Goal: Ask a question: Seek information or help from site administrators or community

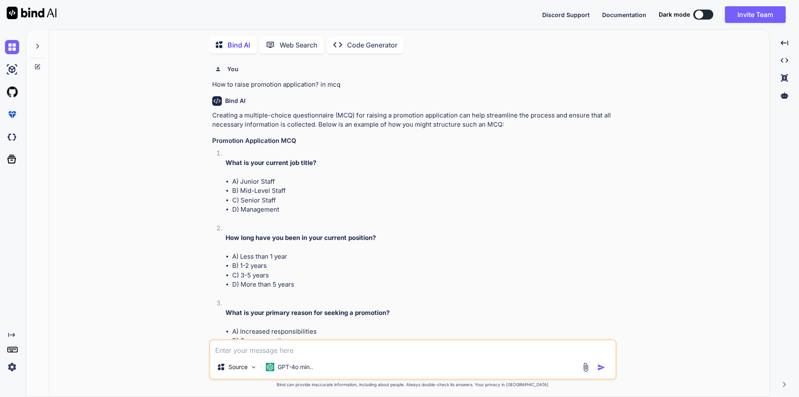
scroll to position [3, 0]
click at [238, 348] on textarea at bounding box center [412, 346] width 405 height 15
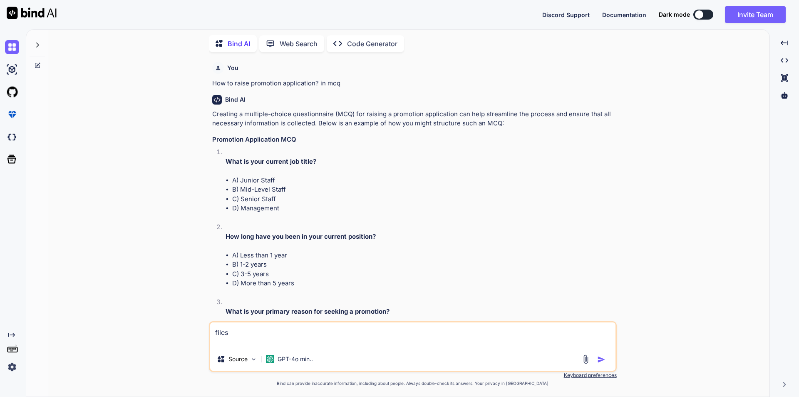
click at [268, 345] on textarea "files" at bounding box center [412, 334] width 405 height 25
click at [256, 341] on textarea "files" at bounding box center [412, 334] width 405 height 25
paste textarea "FileList {0: File, length: 1}0: FilelastModified: 1755943026000lastModifiedDate…"
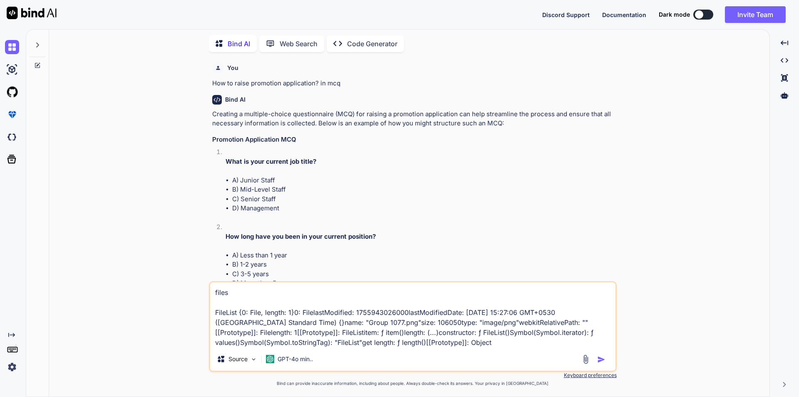
click at [506, 342] on textarea "files FileList {0: File, length: 1}0: FilelastModified: 1755943026000lastModifi…" at bounding box center [412, 314] width 405 height 65
type textarea "files FileList {0: File, length: 1}0: FilelastModified: 1755943026000lastModifi…"
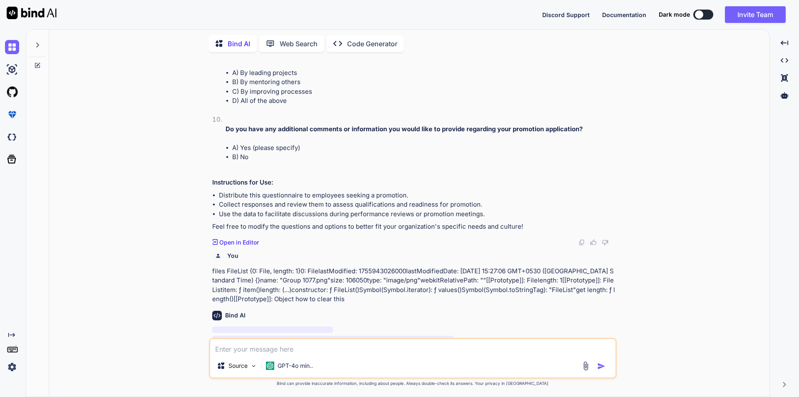
scroll to position [731, 0]
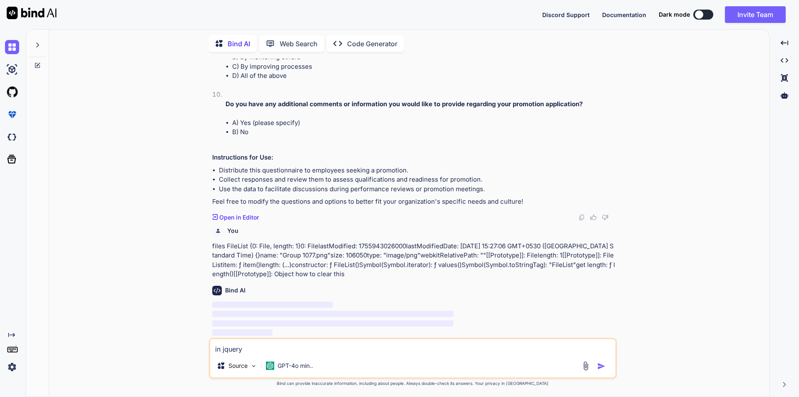
type textarea "in jquery"
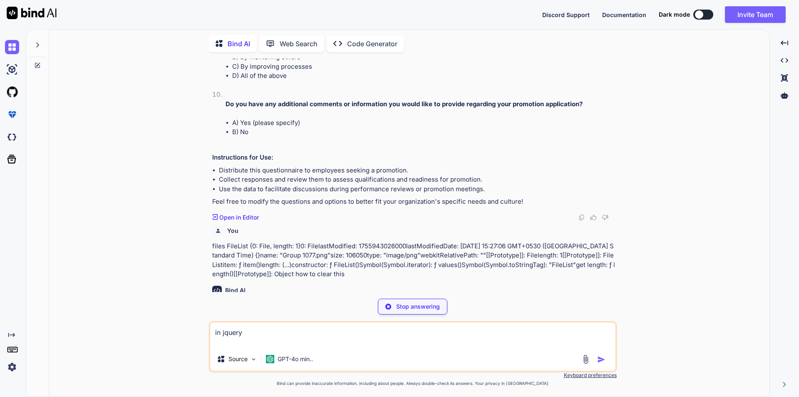
drag, startPoint x: 255, startPoint y: 336, endPoint x: 183, endPoint y: 336, distance: 72.0
click at [183, 336] on div "You How to raise promotion application? in mcq Bind AI Creating a multiple-choi…" at bounding box center [413, 227] width 714 height 337
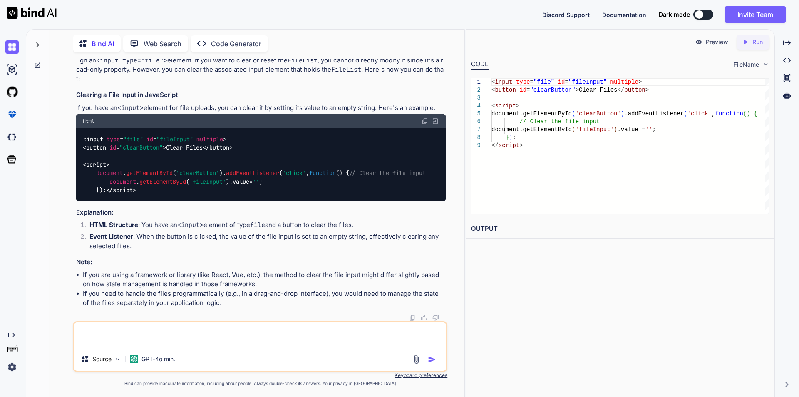
scroll to position [1002, 0]
click at [182, 333] on textarea at bounding box center [260, 334] width 372 height 25
type textarea "in jquery"
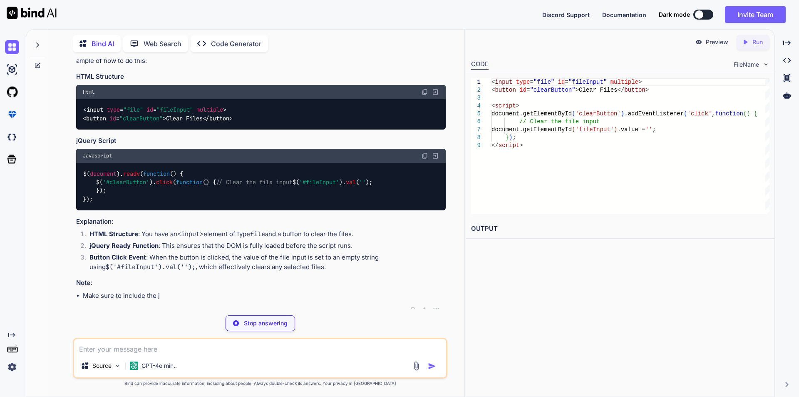
scroll to position [1320, 0]
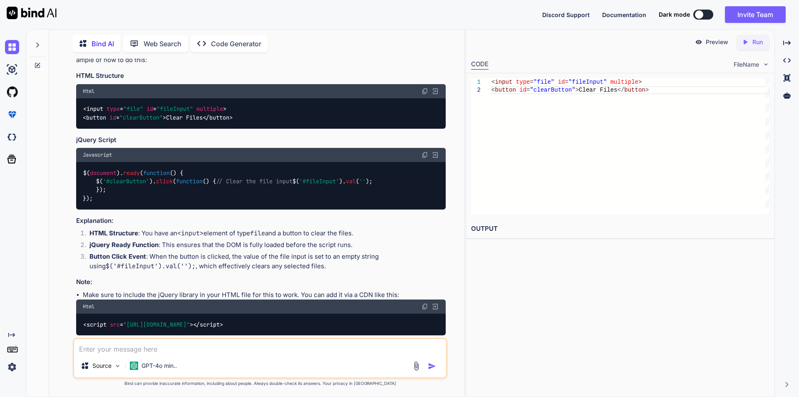
click at [346, 185] on span "val" at bounding box center [351, 180] width 10 height 7
click at [191, 203] on code "$( document ). ready ( function ( ) { $( '#clearButton' ). click ( function ( )…" at bounding box center [228, 186] width 290 height 34
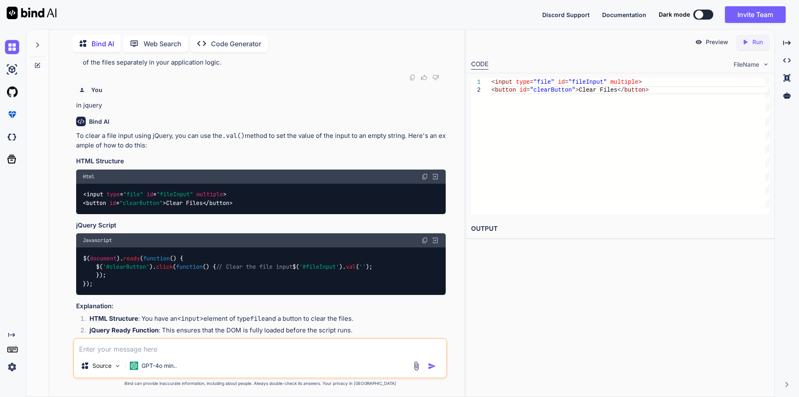
scroll to position [1237, 0]
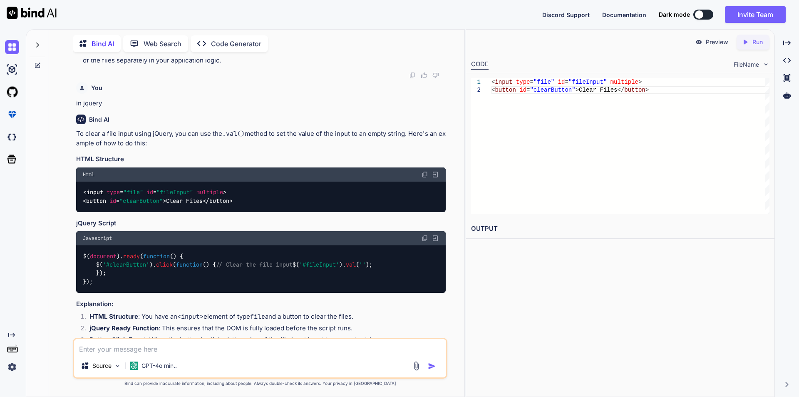
click at [34, 62] on icon at bounding box center [37, 65] width 7 height 7
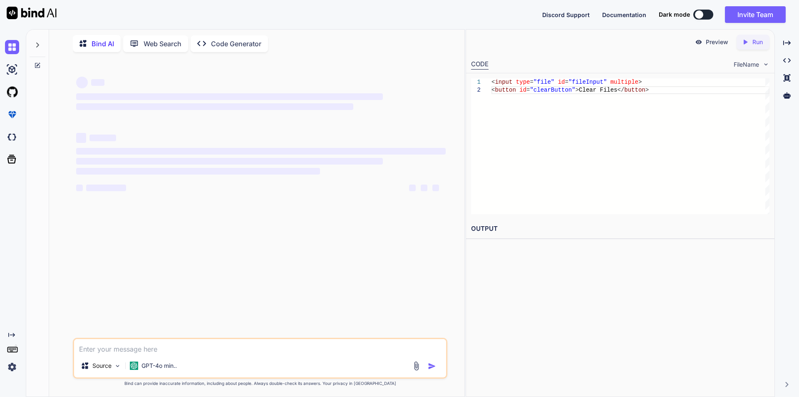
scroll to position [0, 0]
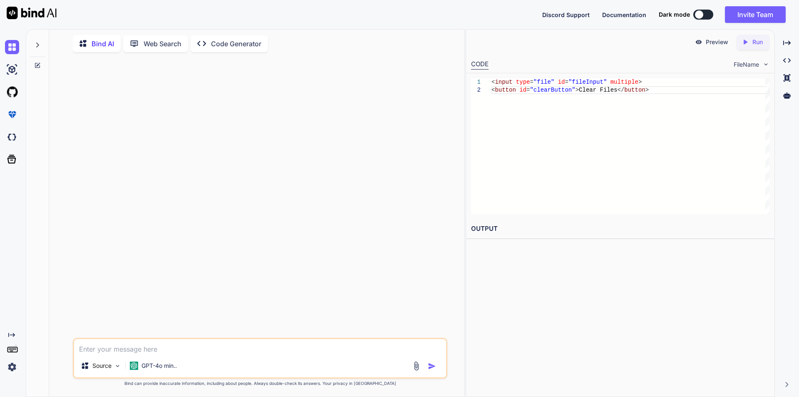
click at [182, 350] on textarea at bounding box center [260, 346] width 372 height 15
click at [779, 46] on div "Created with Pixso." at bounding box center [786, 43] width 17 height 14
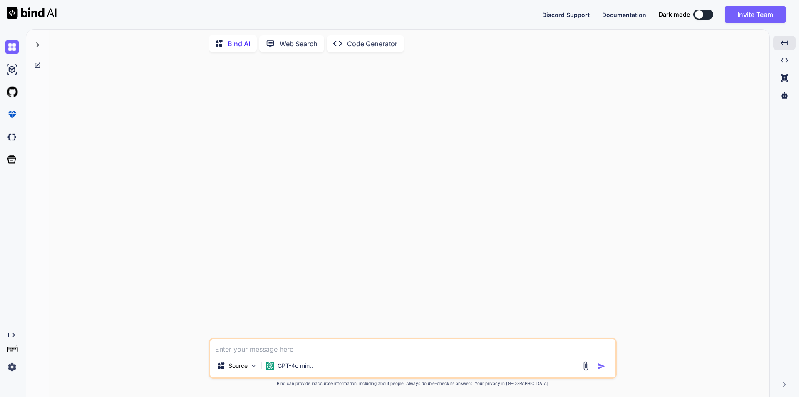
click at [249, 349] on textarea at bounding box center [412, 346] width 405 height 15
type textarea "how to remove the loaded image in files in jquery"
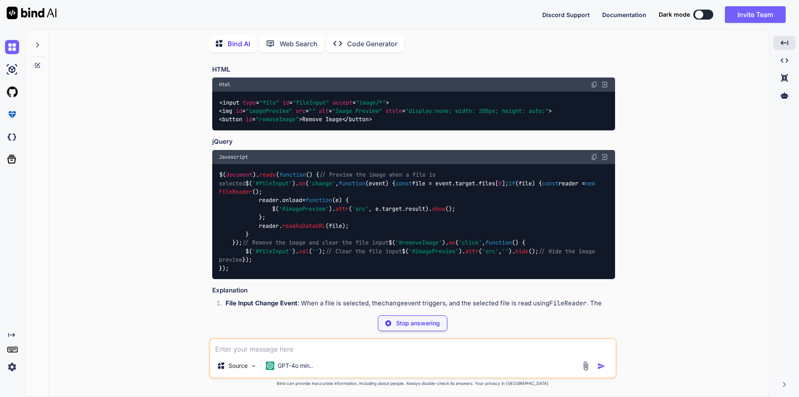
scroll to position [105, 0]
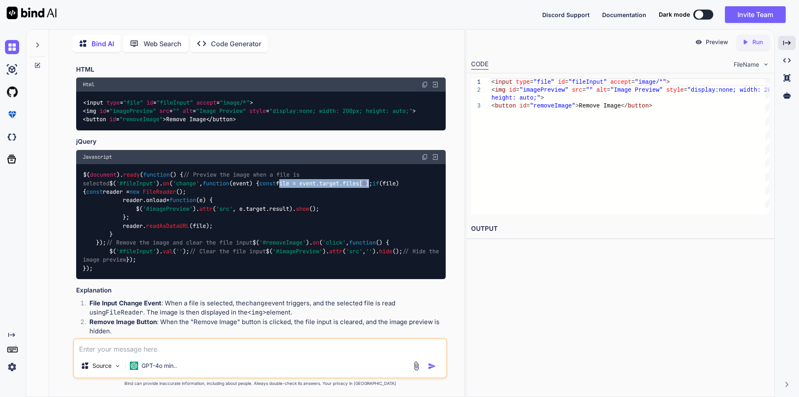
drag, startPoint x: 130, startPoint y: 201, endPoint x: 227, endPoint y: 203, distance: 97.0
click at [227, 203] on code "$( document ). ready ( function ( ) { // Preview the image when a file is selec…" at bounding box center [262, 221] width 359 height 102
copy code "file = event. target . files [ 0 ]"
click at [265, 211] on div "$( document ). ready ( function ( ) { // Preview the image when a file is selec…" at bounding box center [260, 221] width 369 height 115
click at [160, 212] on span "'#imagePreview'" at bounding box center [168, 208] width 50 height 7
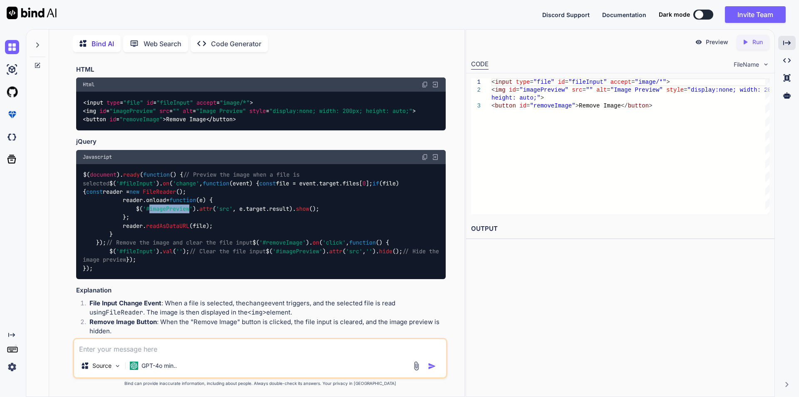
click at [160, 212] on span "'#imagePreview'" at bounding box center [168, 208] width 50 height 7
click at [137, 110] on span ""imagePreview"" at bounding box center [132, 110] width 47 height 7
click at [300, 211] on div "$( document ). ready ( function ( ) { // Preview the image when a file is selec…" at bounding box center [260, 221] width 369 height 115
click at [37, 43] on icon at bounding box center [37, 45] width 7 height 7
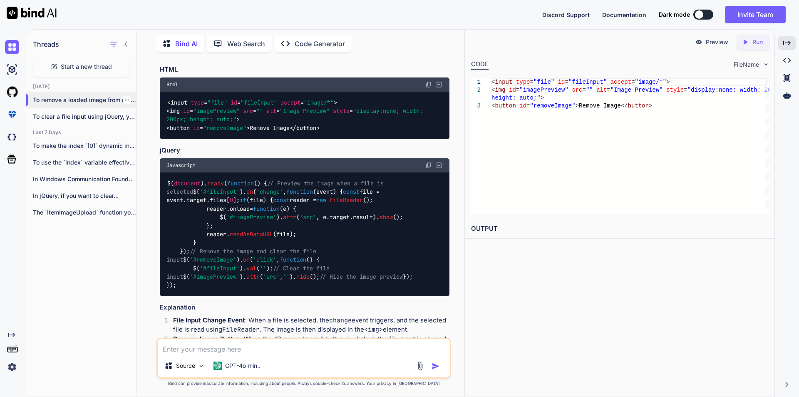
click at [127, 97] on div at bounding box center [127, 100] width 8 height 8
click at [125, 99] on icon "button" at bounding box center [127, 99] width 4 height 1
click at [137, 128] on span "Delete" at bounding box center [146, 131] width 18 height 8
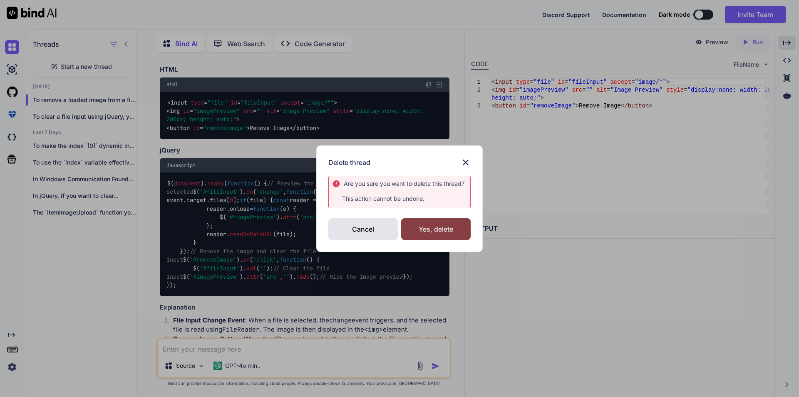
click at [441, 224] on div "Yes, delete" at bounding box center [435, 229] width 69 height 22
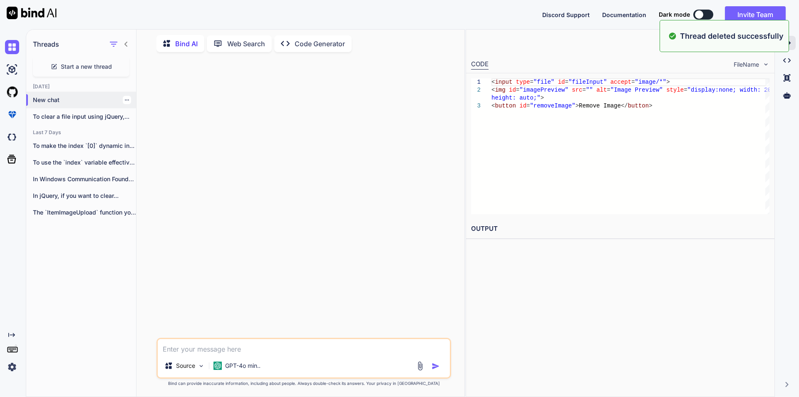
click at [124, 97] on icon "button" at bounding box center [126, 99] width 5 height 5
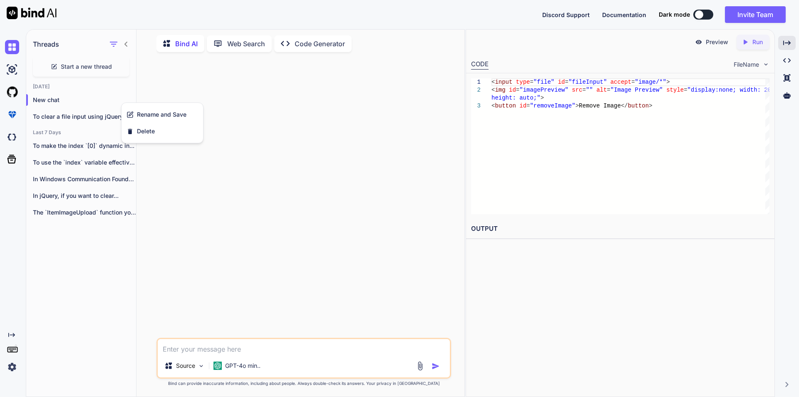
click at [189, 81] on div at bounding box center [304, 198] width 293 height 279
click at [125, 115] on icon "button" at bounding box center [126, 116] width 5 height 5
click at [154, 140] on div "Delete" at bounding box center [162, 147] width 82 height 17
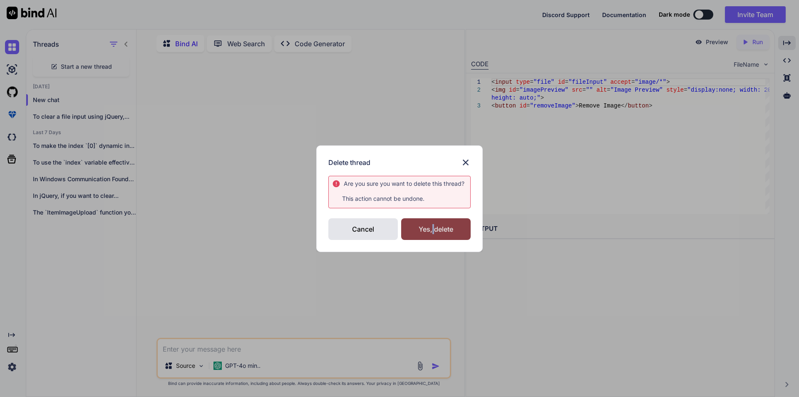
click at [434, 239] on div "Yes, delete" at bounding box center [435, 229] width 69 height 22
click at [435, 238] on div "Deleting..." at bounding box center [435, 229] width 69 height 22
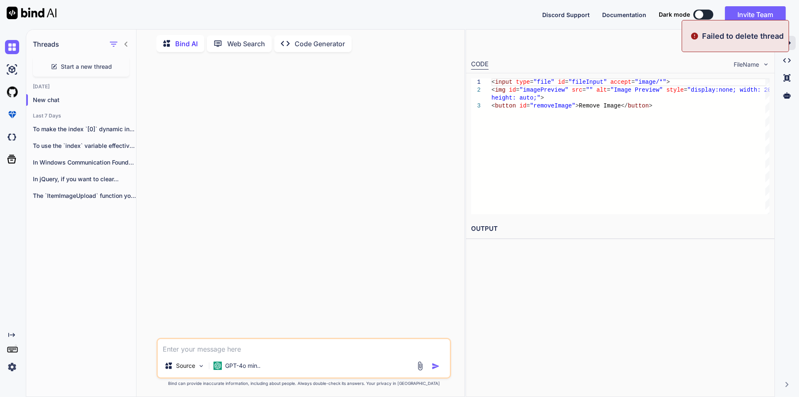
click at [176, 347] on textarea at bounding box center [304, 346] width 292 height 15
paste textarea "files[0].name"
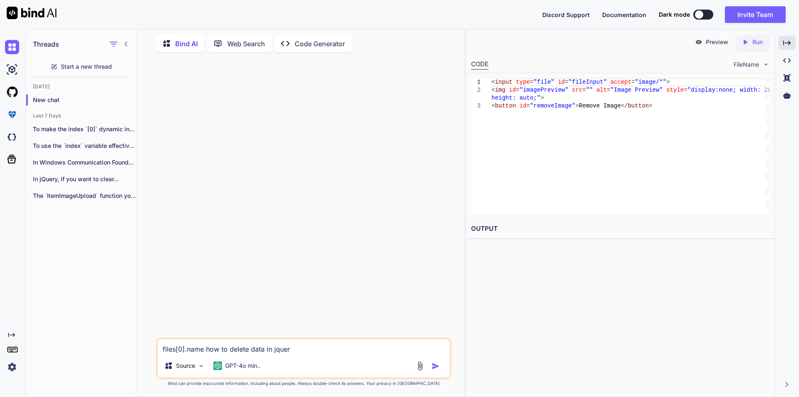
type textarea "files[0].name how to delete data in jquery"
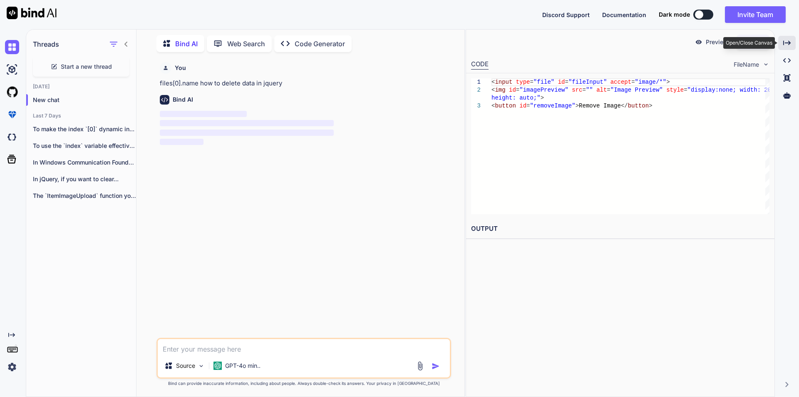
click at [783, 46] on icon "Created with Pixso." at bounding box center [786, 42] width 7 height 7
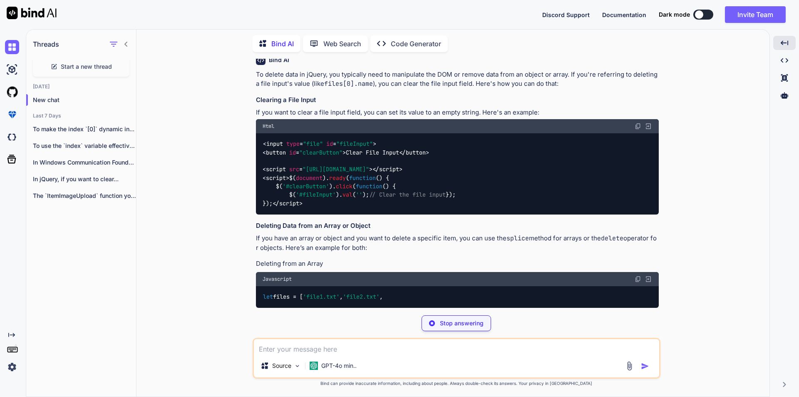
scroll to position [55, 0]
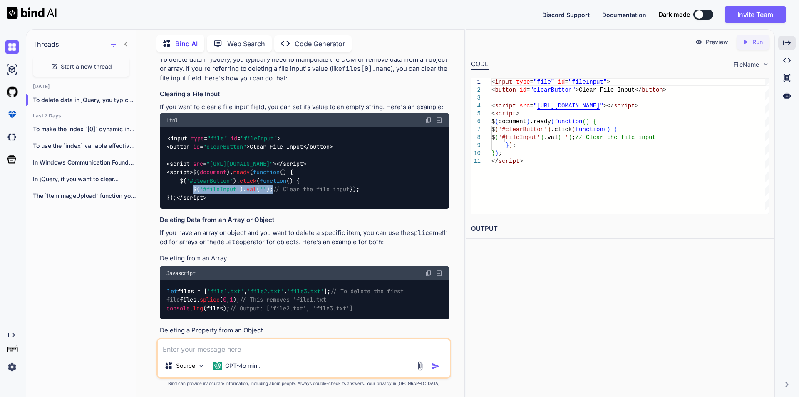
drag, startPoint x: 193, startPoint y: 197, endPoint x: 274, endPoint y: 196, distance: 80.7
click at [274, 196] on span "$( document ). ready ( function ( ) { $( '#clearButton' ). click ( function ( )…" at bounding box center [262, 185] width 193 height 33
click at [290, 208] on div "< input type = "file" id = "fileInput" > < button id = "clearButton" > Clear Fi…" at bounding box center [305, 167] width 290 height 81
click at [212, 193] on span "'#fileInput'" at bounding box center [220, 188] width 40 height 7
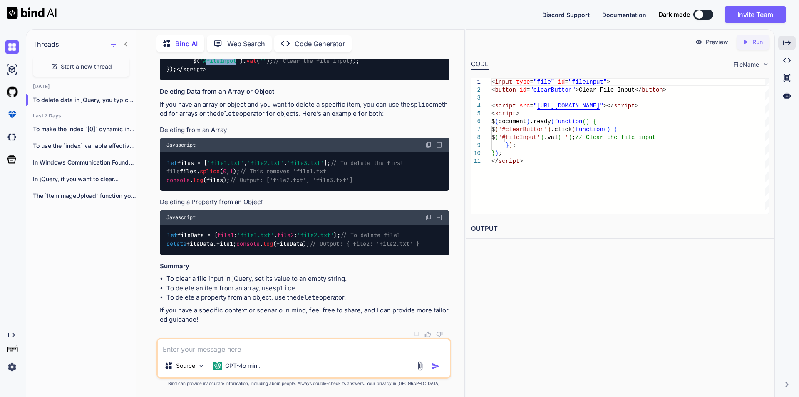
scroll to position [221, 0]
click at [200, 174] on span "splice" at bounding box center [210, 171] width 20 height 7
click at [223, 191] on div "let files = [ 'file1.txt' , 'file2.txt' , 'file3.txt' ]; // To delete the first…" at bounding box center [305, 171] width 290 height 39
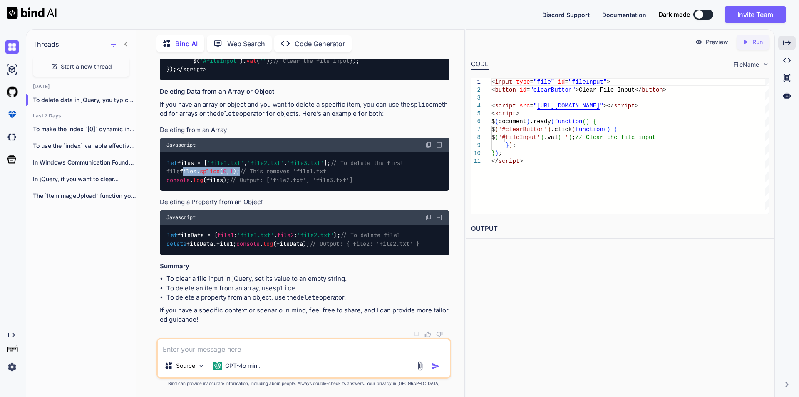
drag, startPoint x: 166, startPoint y: 133, endPoint x: 231, endPoint y: 135, distance: 65.0
click at [231, 159] on code "let files = [ 'file1.txt' , 'file2.txt' , 'file3.txt' ]; // To delete the first…" at bounding box center [286, 172] width 240 height 26
copy code "files. splice ( 0 , 1 );"
click at [200, 168] on span "splice" at bounding box center [210, 171] width 20 height 7
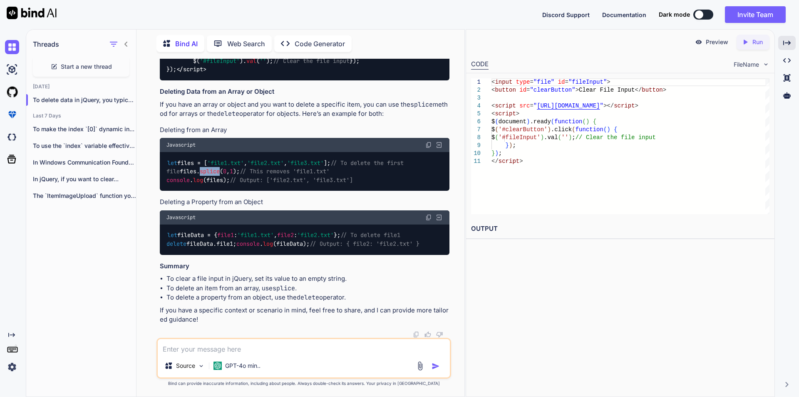
click at [200, 168] on span "splice" at bounding box center [210, 171] width 20 height 7
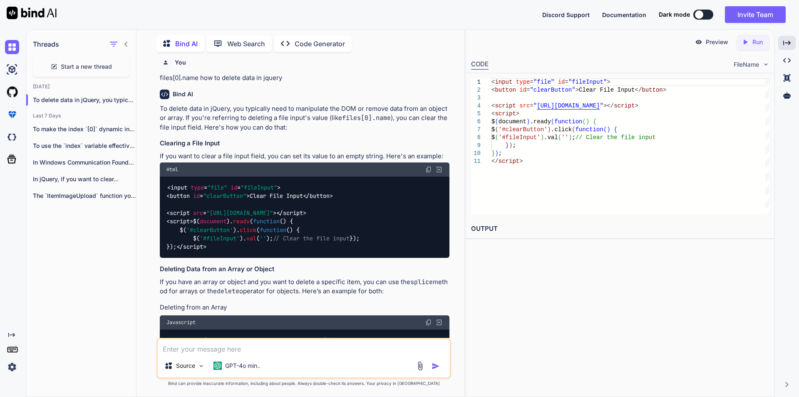
scroll to position [0, 0]
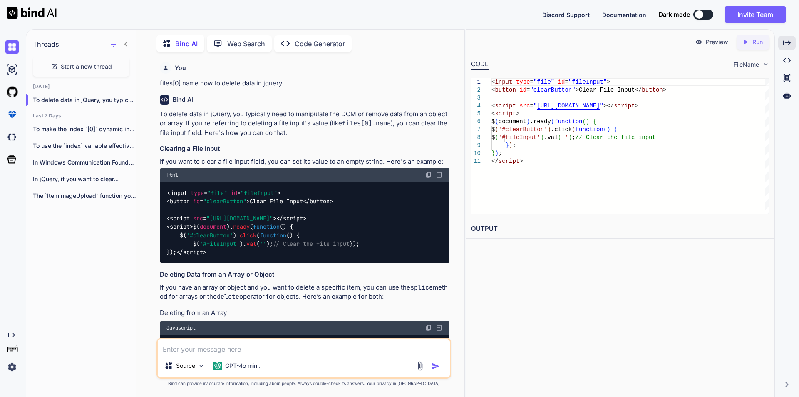
click at [218, 247] on span "'#fileInput'" at bounding box center [220, 243] width 40 height 7
